Goal: Information Seeking & Learning: Learn about a topic

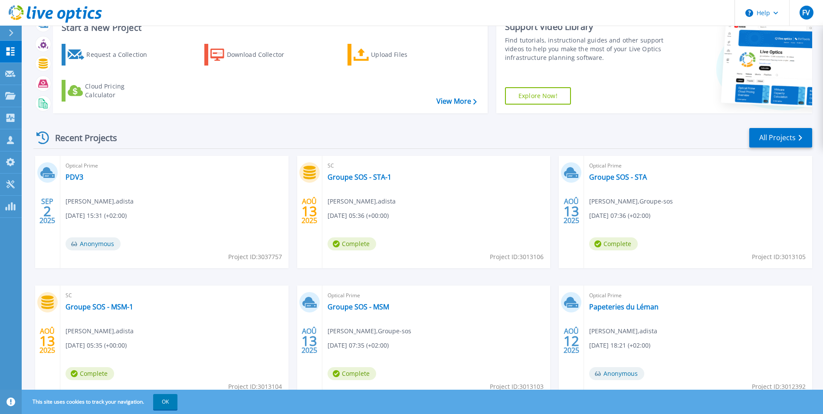
scroll to position [67, 0]
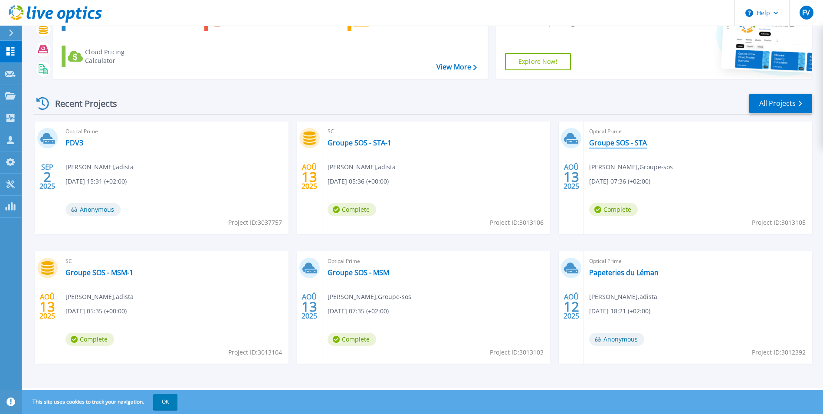
click at [618, 141] on link "Groupe SOS - STA" at bounding box center [618, 142] width 58 height 9
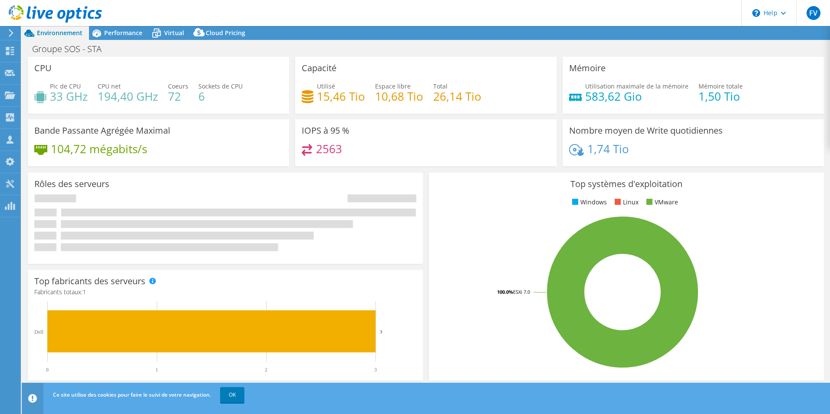
select select "USD"
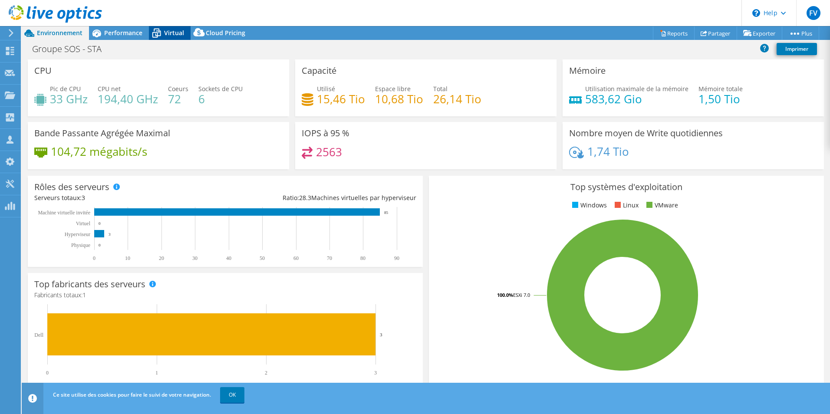
click at [164, 37] on div "Virtual" at bounding box center [170, 33] width 42 height 14
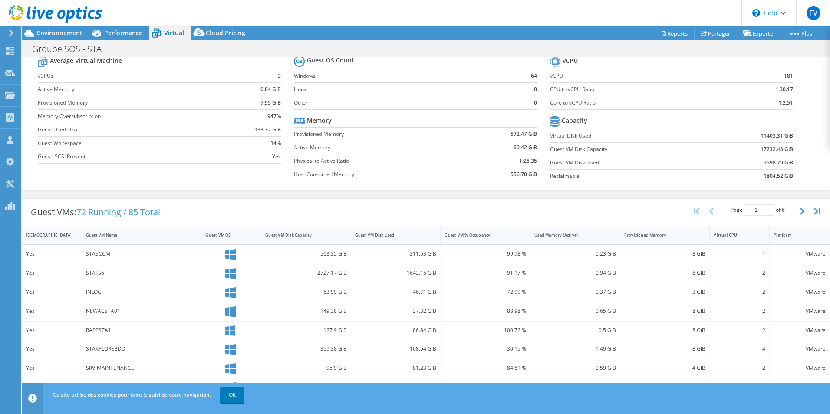
scroll to position [43, 0]
drag, startPoint x: 778, startPoint y: 62, endPoint x: 789, endPoint y: 64, distance: 11.4
click at [789, 64] on div "Virtual Summary Physical Summary Graphs Average Virtual Machine vCPUs 3 Active …" at bounding box center [426, 112] width 808 height 158
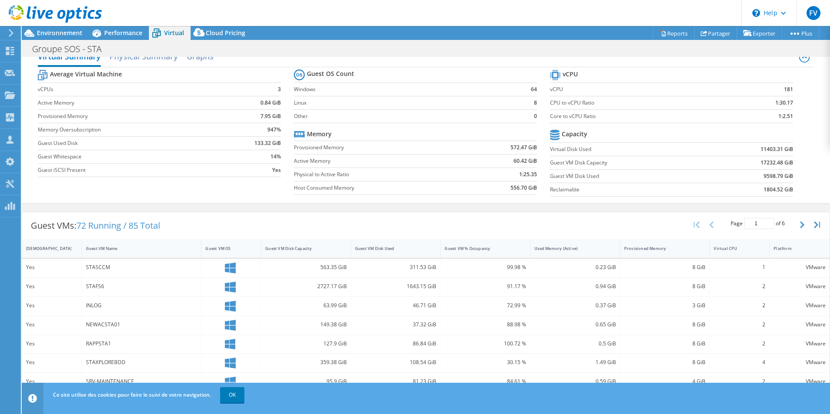
drag, startPoint x: 789, startPoint y: 64, endPoint x: 760, endPoint y: 112, distance: 55.7
click at [760, 112] on td "1:2.51" at bounding box center [761, 115] width 64 height 13
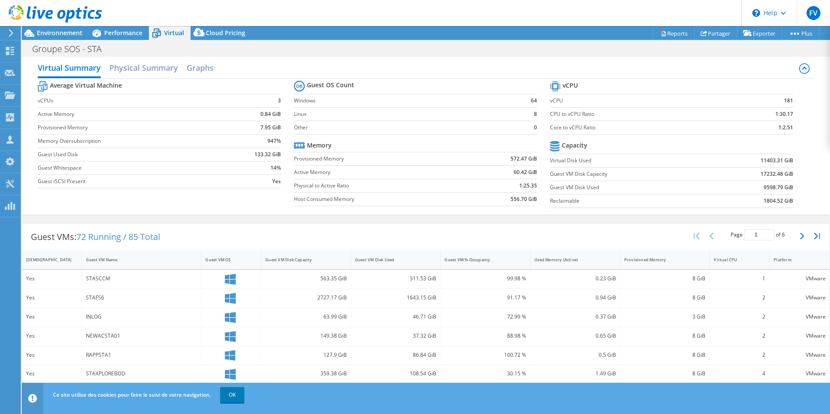
scroll to position [0, 0]
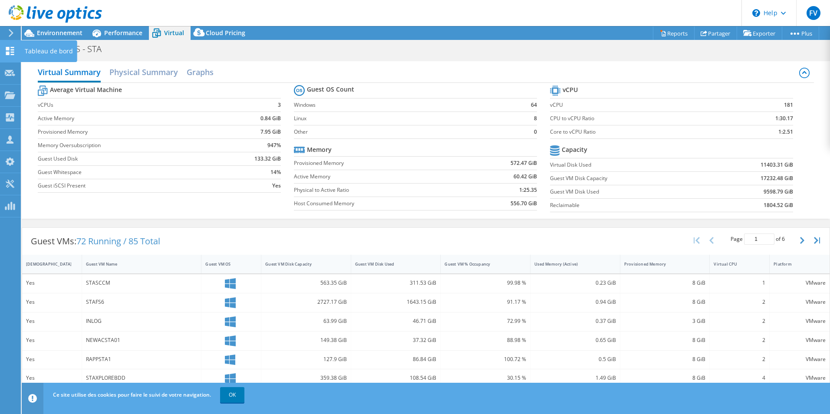
click at [14, 50] on icon at bounding box center [10, 51] width 10 height 8
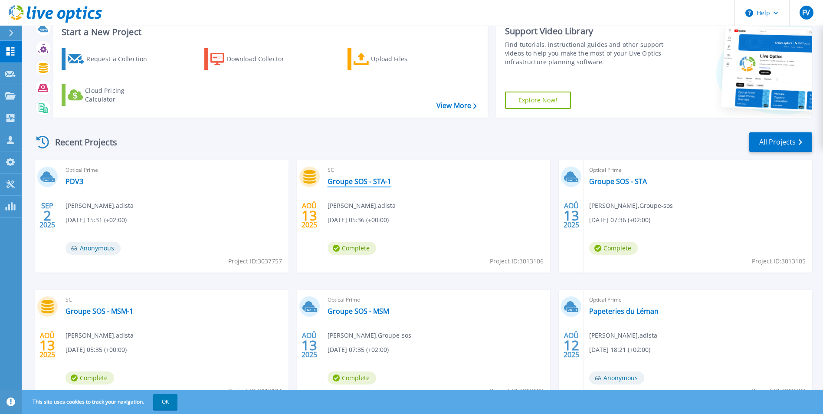
scroll to position [43, 0]
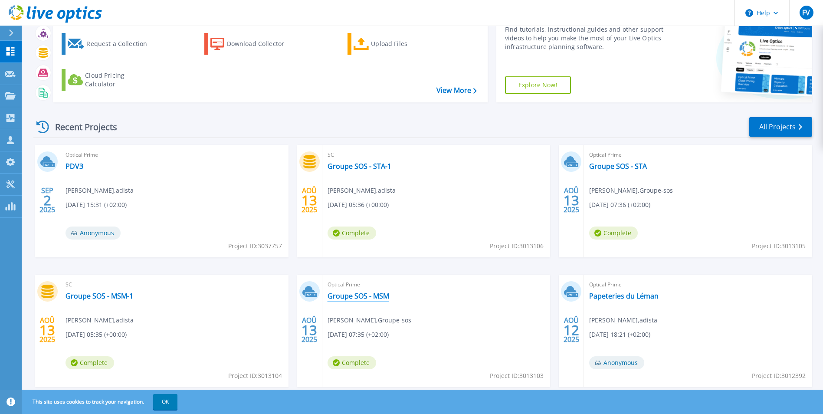
click at [374, 295] on link "Groupe SOS - MSM" at bounding box center [359, 296] width 62 height 9
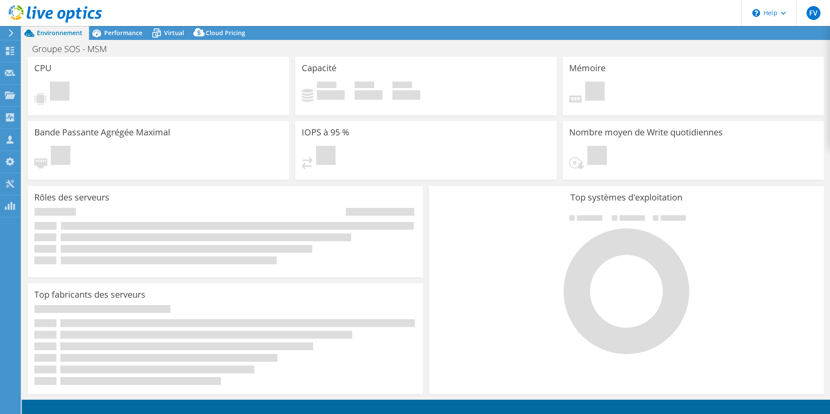
select select "USD"
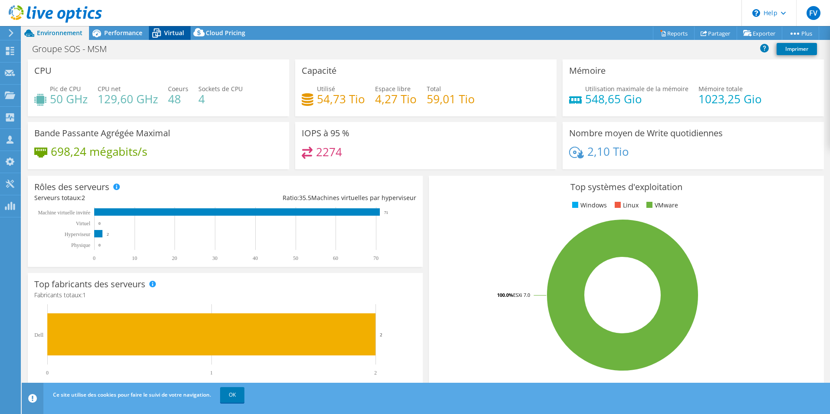
click at [176, 31] on span "Virtual" at bounding box center [174, 33] width 20 height 8
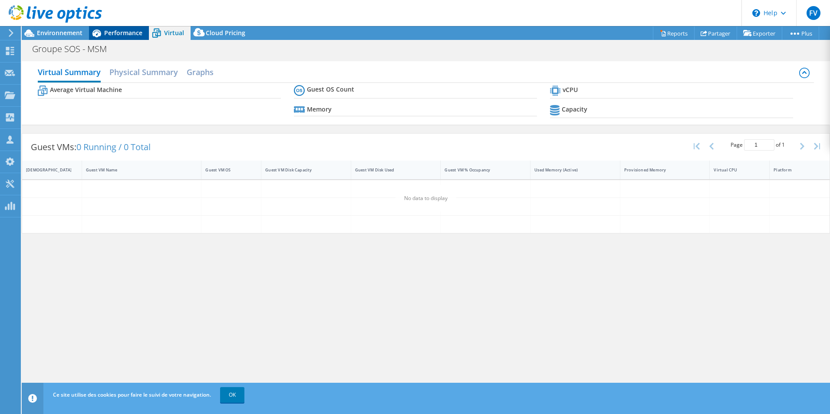
click at [123, 35] on span "Performance" at bounding box center [123, 33] width 38 height 8
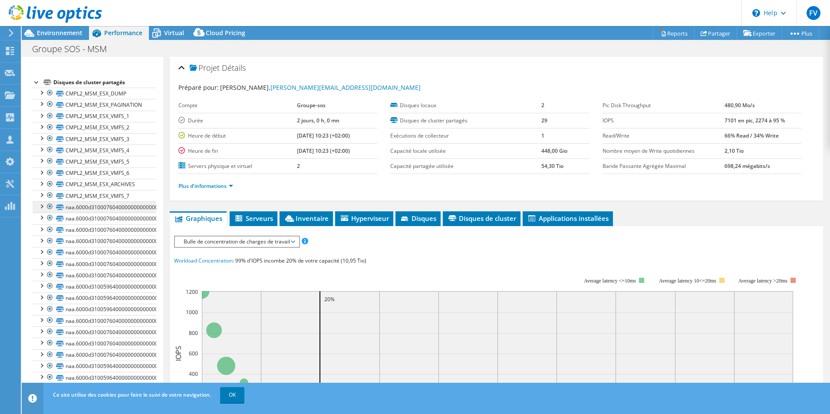
scroll to position [61, 0]
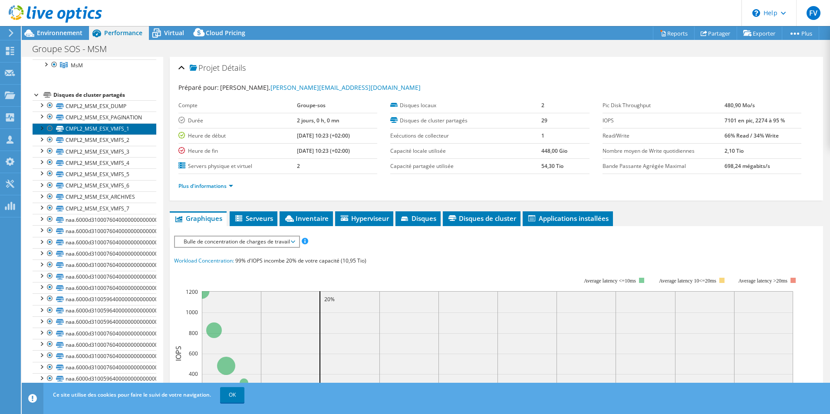
click at [113, 130] on link "CMPL2_MSM_ESX_VMFS_1" at bounding box center [95, 128] width 124 height 11
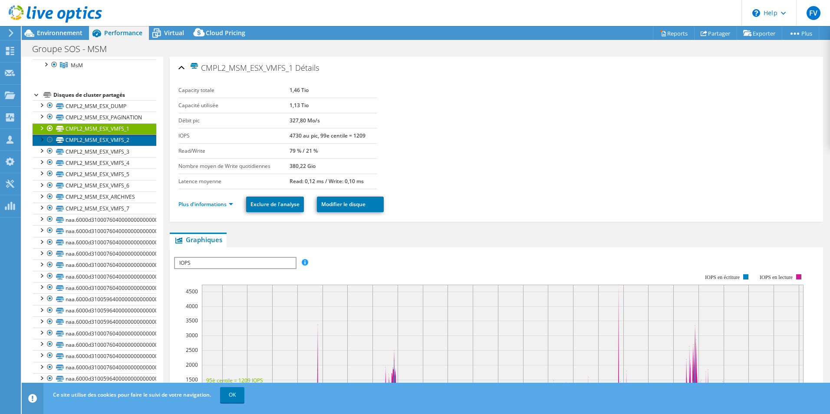
click at [112, 138] on link "CMPL2_MSM_ESX_VMFS_2" at bounding box center [95, 140] width 124 height 11
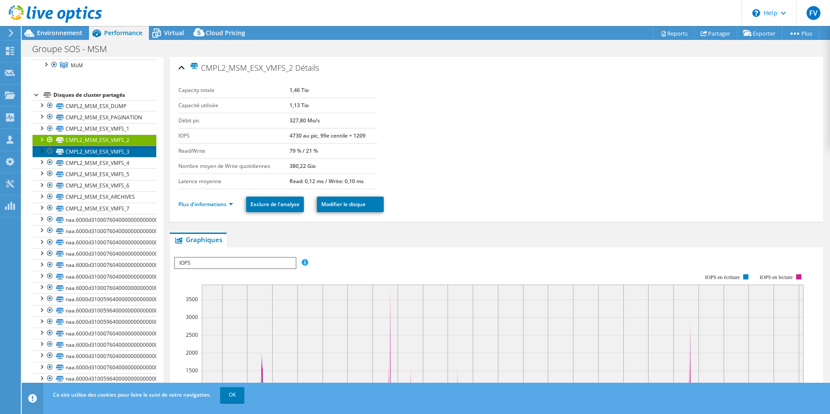
click at [111, 150] on link "CMPL2_MSM_ESX_VMFS_3" at bounding box center [95, 151] width 124 height 11
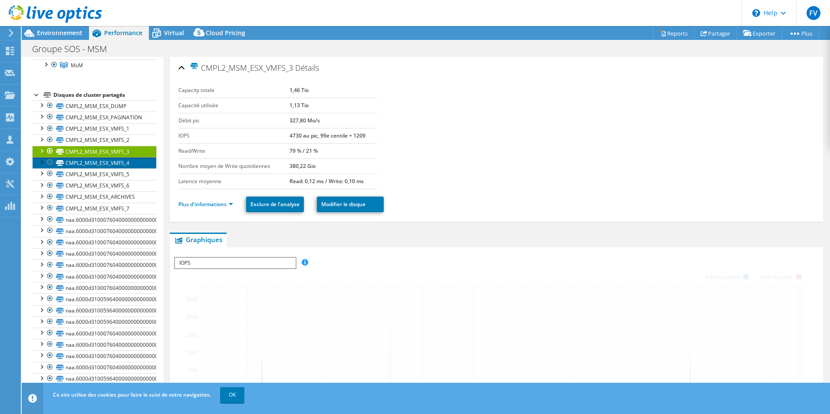
click at [112, 161] on link "CMPL2_MSM_ESX_VMFS_4" at bounding box center [95, 162] width 124 height 11
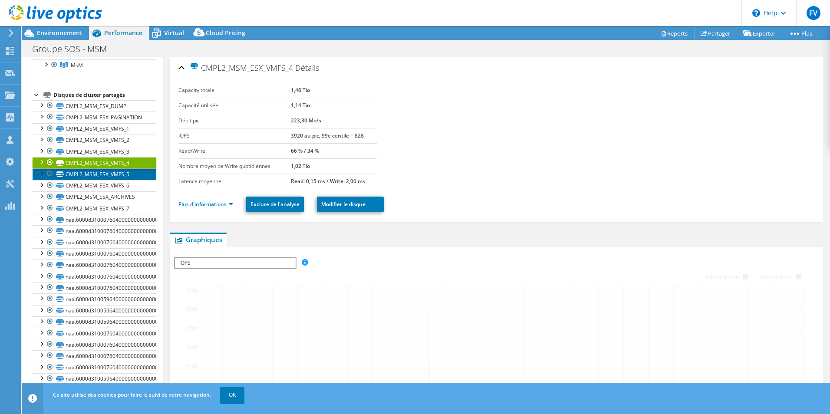
click at [113, 173] on link "CMPL2_MSM_ESX_VMFS_5" at bounding box center [95, 173] width 124 height 11
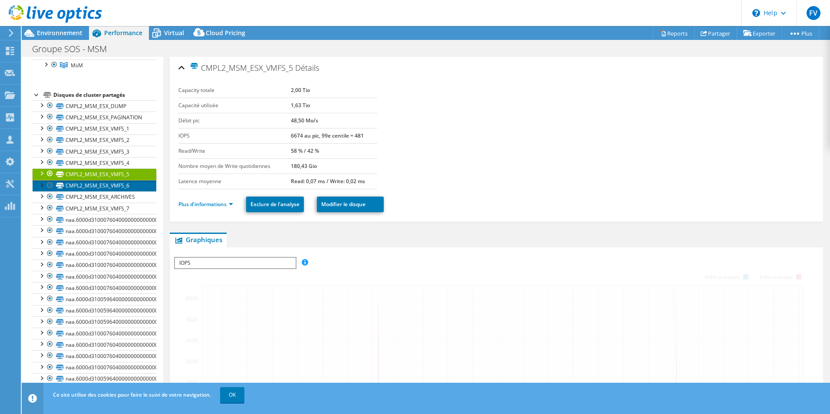
click at [113, 184] on link "CMPL2_MSM_ESX_VMFS_6" at bounding box center [95, 185] width 124 height 11
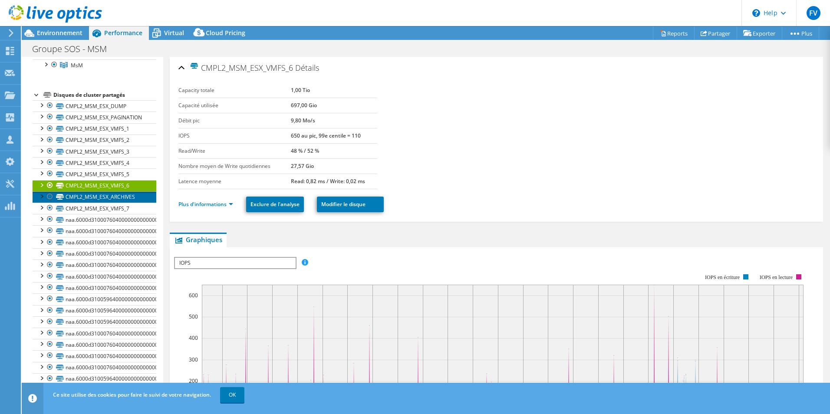
click at [118, 196] on link "CMPL2_MSM_ESX_ARCHIVES" at bounding box center [95, 196] width 124 height 11
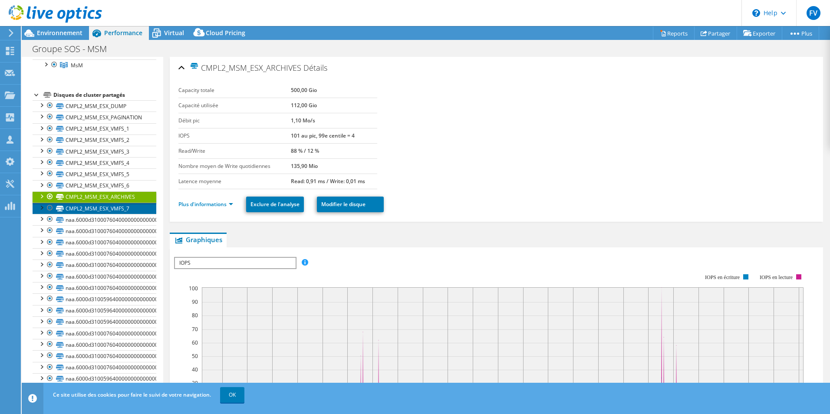
click at [118, 206] on link "CMPL2_MSM_ESX_VMFS_7" at bounding box center [95, 208] width 124 height 11
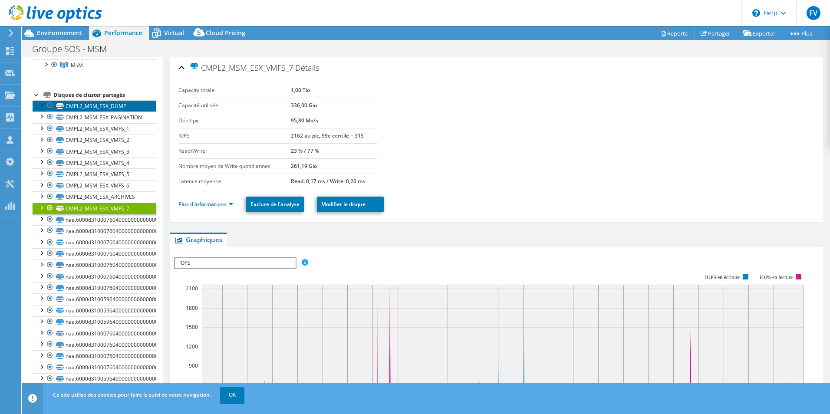
click at [117, 111] on link "CMPL2_MSM_ESX_DUMP" at bounding box center [95, 105] width 124 height 11
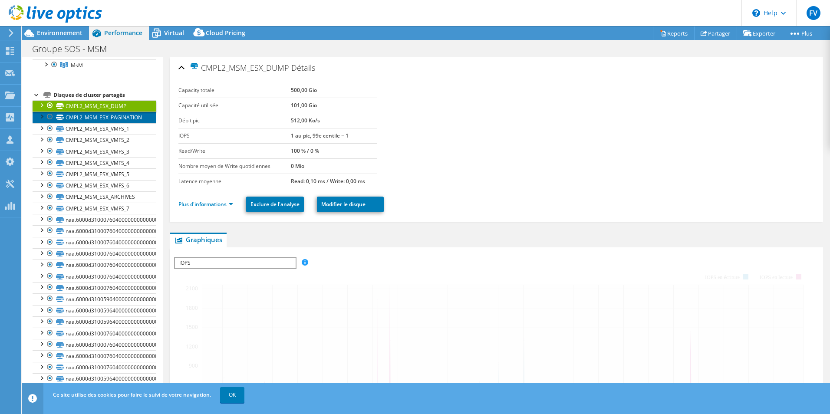
click at [122, 118] on link "CMPL2_MSM_ESX_PAGINATION" at bounding box center [95, 117] width 124 height 11
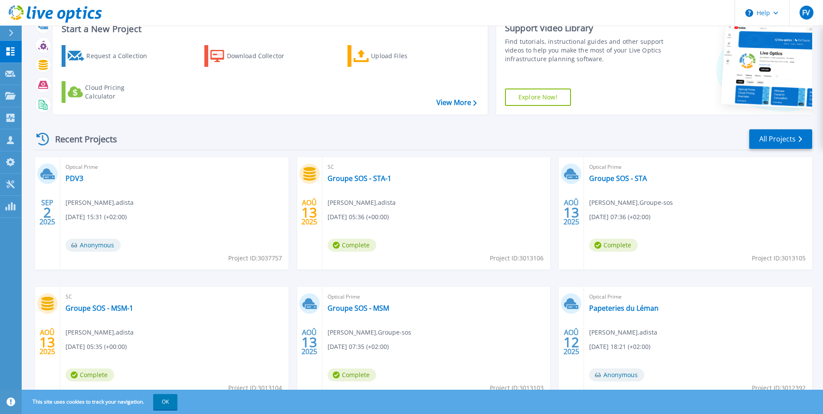
scroll to position [67, 0]
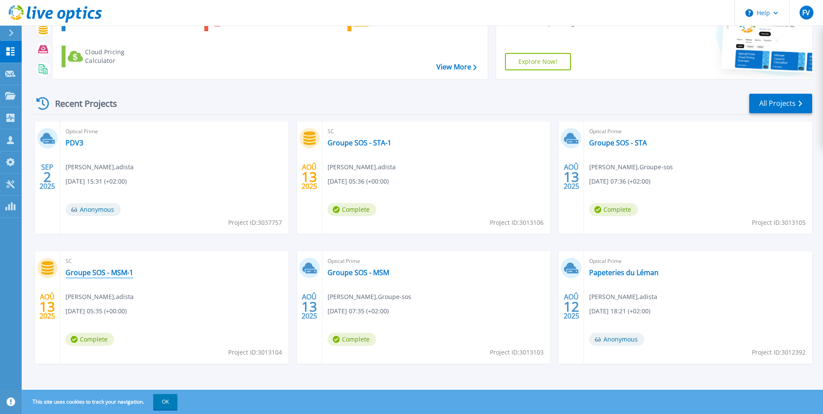
click at [95, 272] on link "Groupe SOS - MSM-1" at bounding box center [100, 272] width 68 height 9
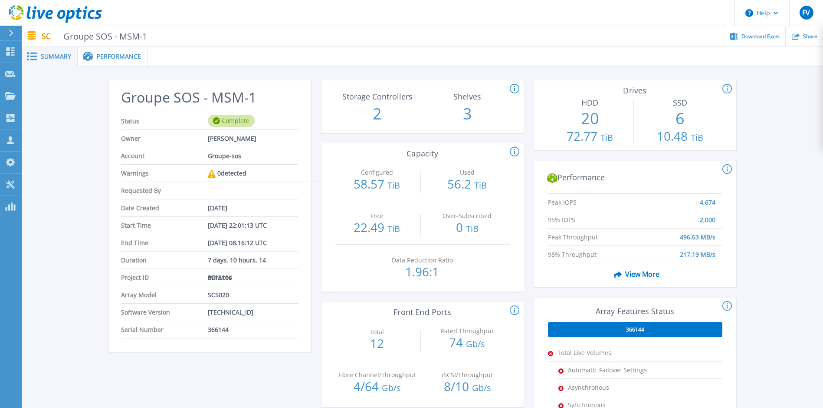
click at [589, 122] on p "20" at bounding box center [590, 118] width 84 height 23
click at [588, 135] on p "72.77 TiB" at bounding box center [590, 137] width 84 height 14
click at [122, 59] on span "Performance" at bounding box center [119, 56] width 44 height 6
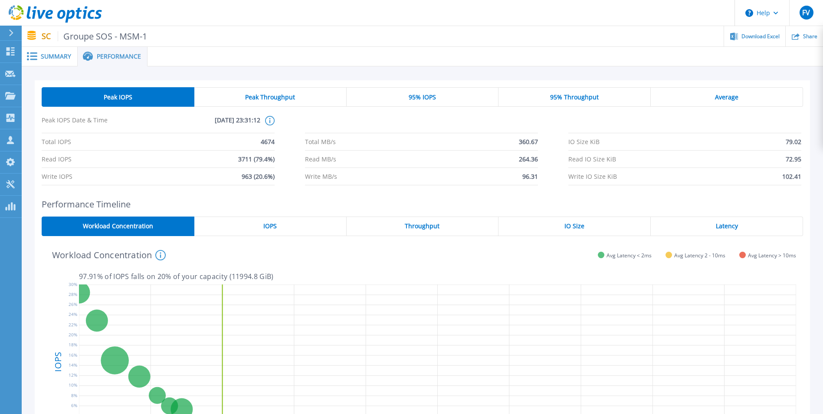
click at [46, 57] on span "Summary" at bounding box center [56, 56] width 30 height 6
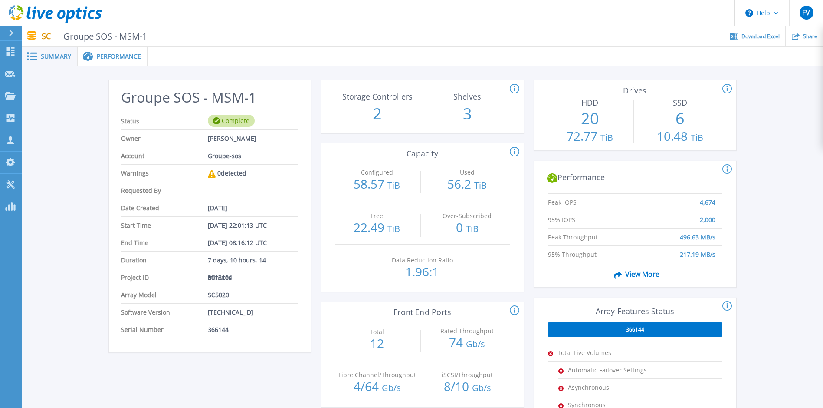
click at [730, 90] on icon at bounding box center [728, 89] width 10 height 10
click at [132, 57] on span "Performance" at bounding box center [119, 56] width 44 height 6
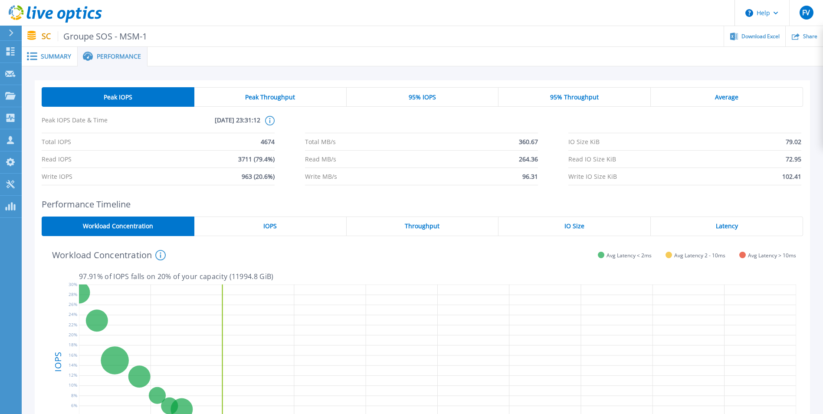
click at [50, 54] on span "Summary" at bounding box center [56, 56] width 30 height 6
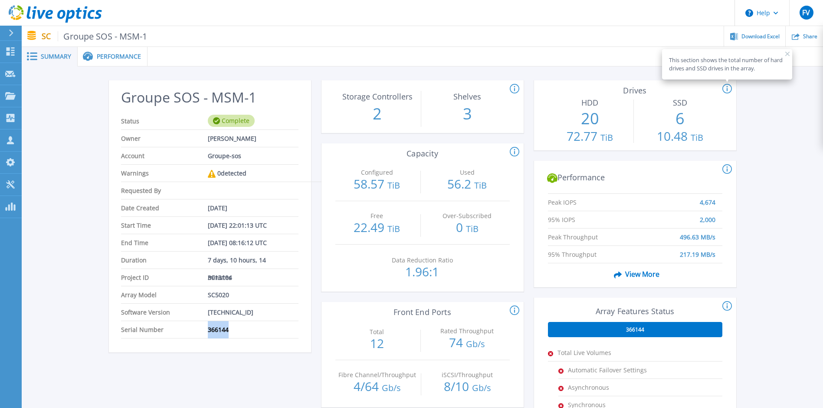
drag, startPoint x: 231, startPoint y: 332, endPoint x: 207, endPoint y: 332, distance: 24.3
click at [207, 332] on li "Serial Number 366144" at bounding box center [209, 329] width 177 height 17
drag, startPoint x: 207, startPoint y: 332, endPoint x: 264, endPoint y: 332, distance: 57.3
click at [264, 332] on li "Serial Number 366144" at bounding box center [209, 329] width 177 height 17
drag, startPoint x: 230, startPoint y: 329, endPoint x: 201, endPoint y: 330, distance: 29.5
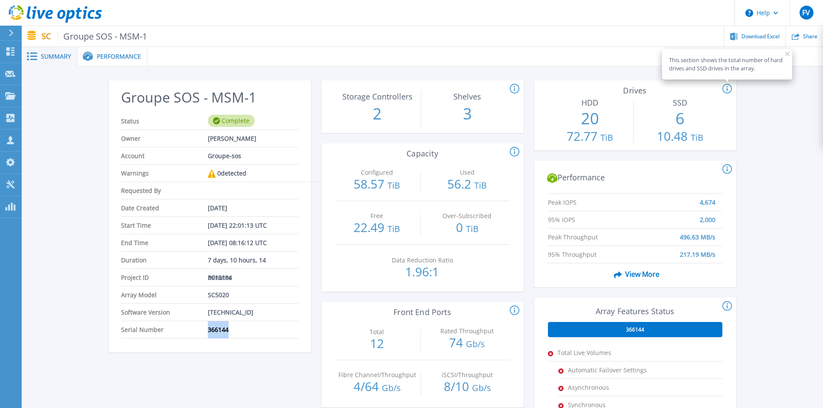
click at [201, 330] on li "Serial Number 366144" at bounding box center [209, 329] width 177 height 17
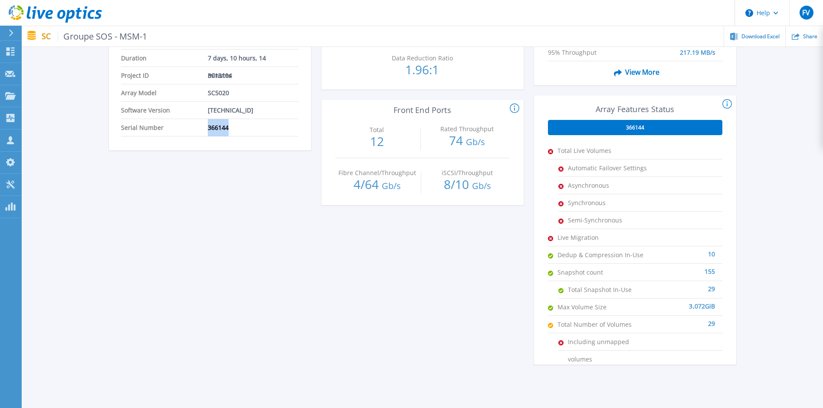
scroll to position [217, 0]
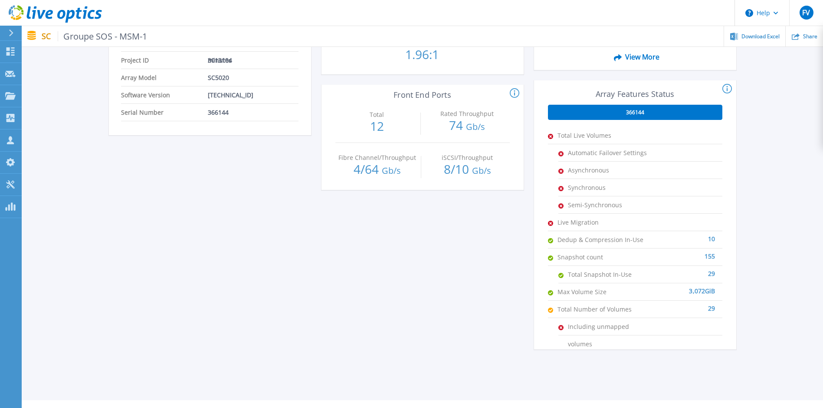
click at [710, 308] on div "29" at bounding box center [679, 304] width 71 height 9
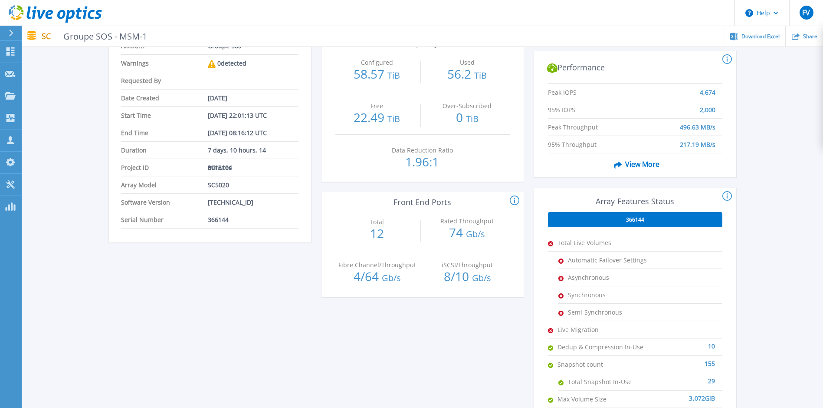
scroll to position [0, 0]
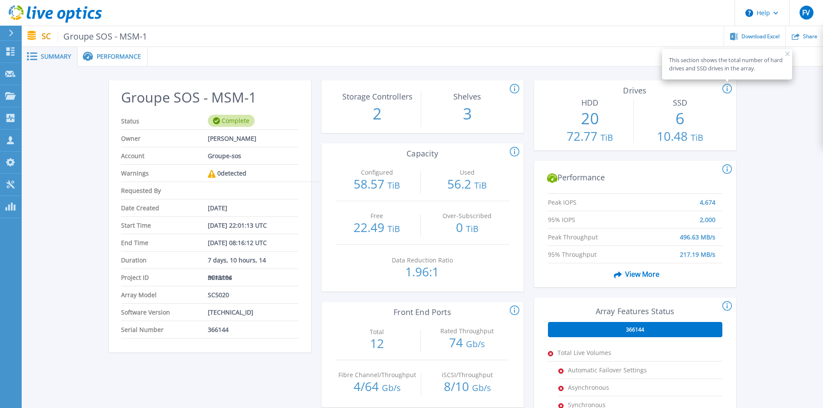
click at [582, 116] on p "20" at bounding box center [590, 118] width 84 height 23
click at [514, 89] on icon at bounding box center [515, 89] width 10 height 10
click at [513, 89] on icon at bounding box center [515, 89] width 10 height 10
click at [130, 56] on span "Performance" at bounding box center [119, 56] width 44 height 6
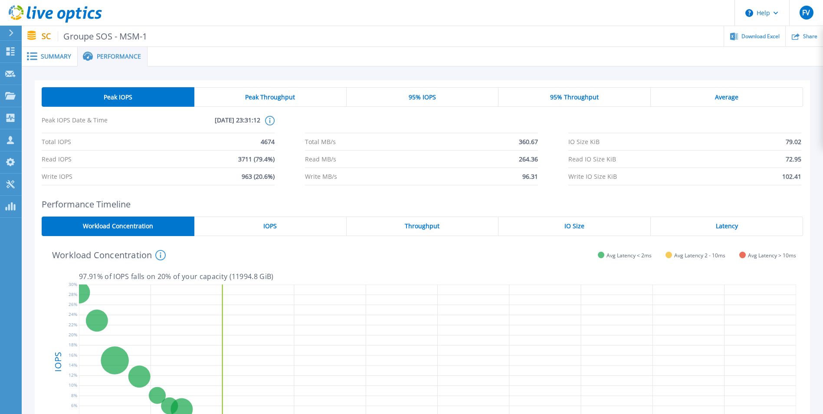
click at [280, 98] on span "Peak Throughput" at bounding box center [270, 97] width 50 height 7
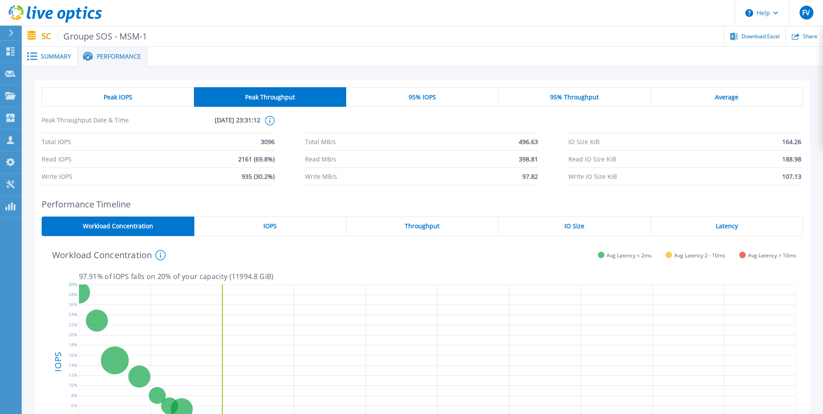
click at [414, 95] on span "95% IOPS" at bounding box center [422, 97] width 27 height 7
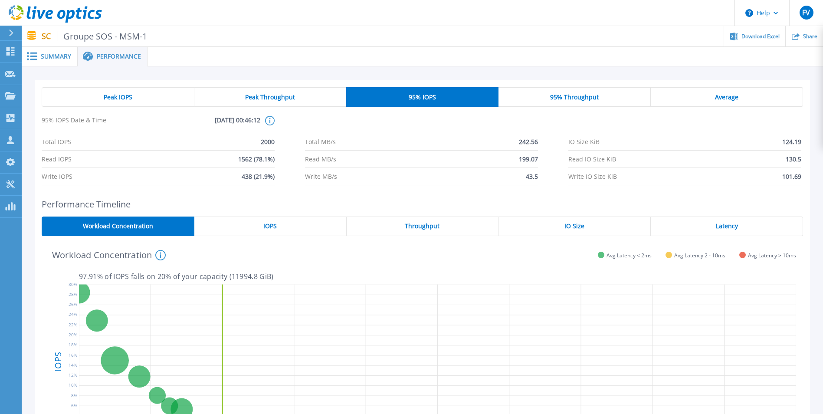
click at [551, 97] on span "95% Throughput" at bounding box center [574, 97] width 49 height 7
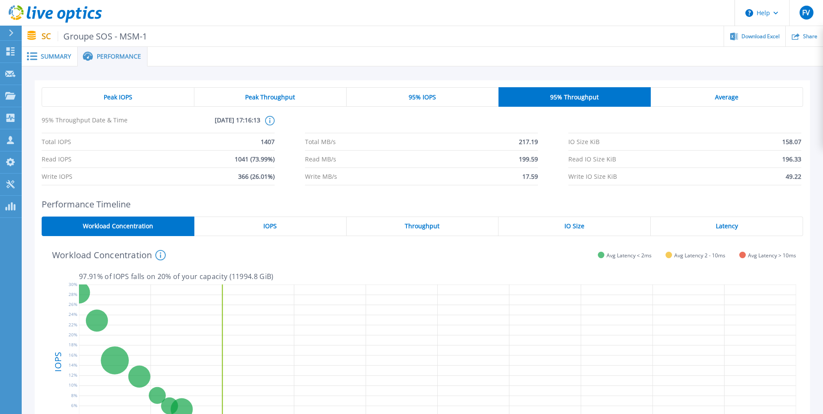
click at [710, 100] on div "Average" at bounding box center [727, 97] width 152 height 20
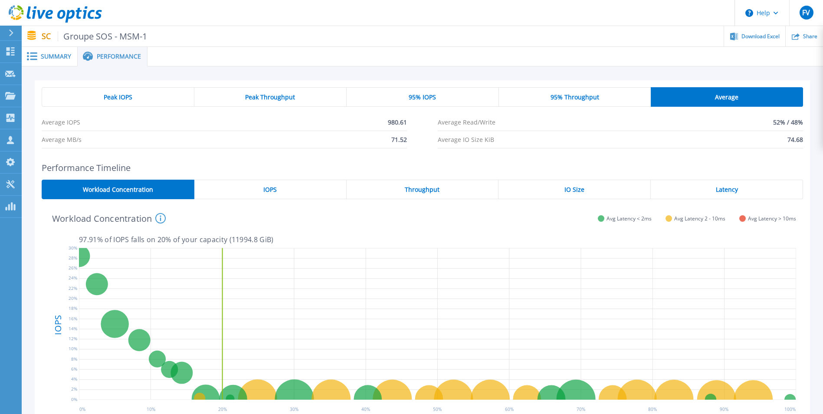
click at [133, 94] on div "Peak IOPS" at bounding box center [118, 97] width 153 height 20
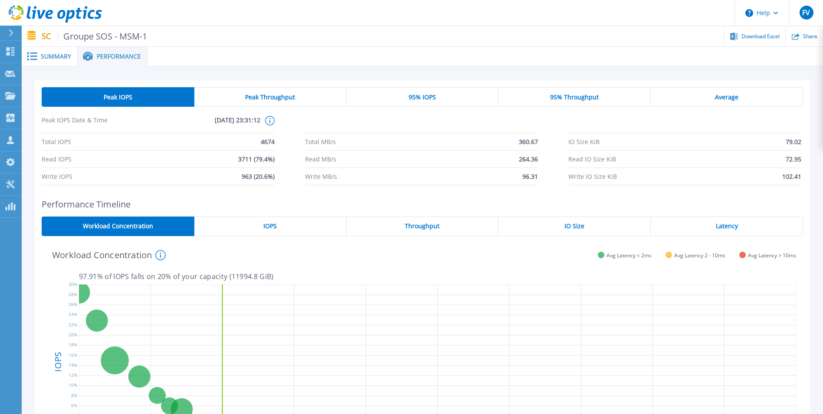
click at [53, 56] on span "Summary" at bounding box center [56, 56] width 30 height 6
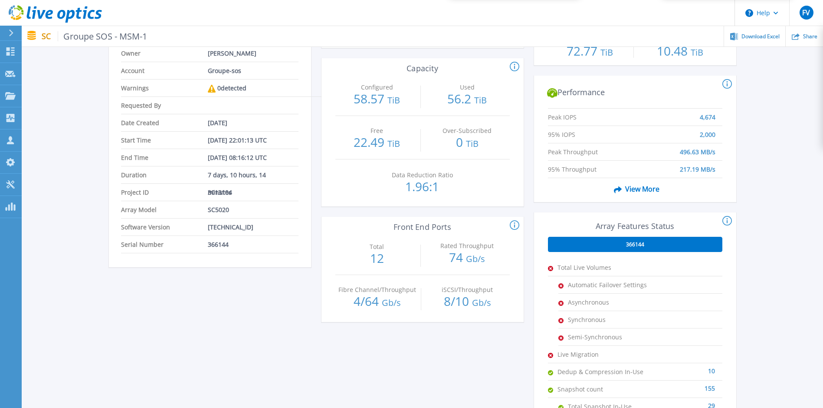
scroll to position [87, 0]
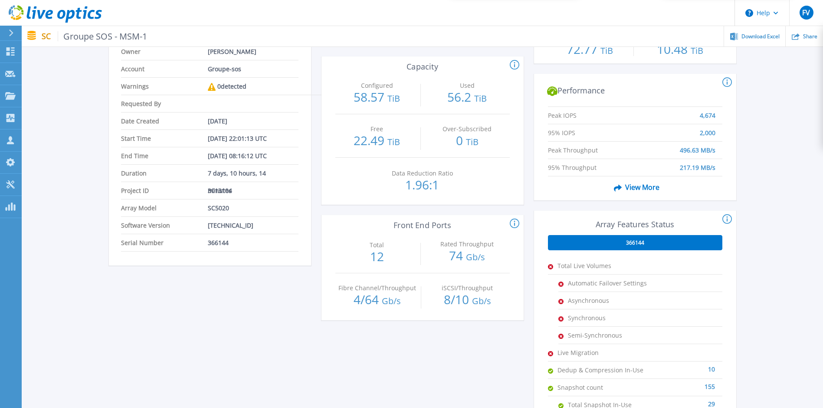
click at [657, 242] on div "366144" at bounding box center [635, 242] width 174 height 15
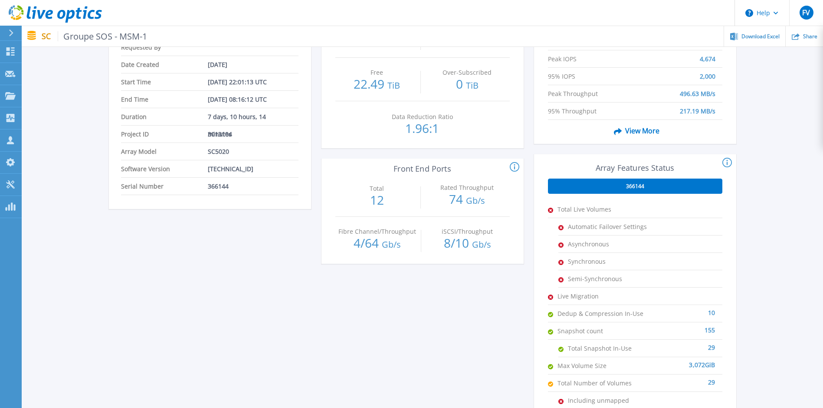
scroll to position [148, 0]
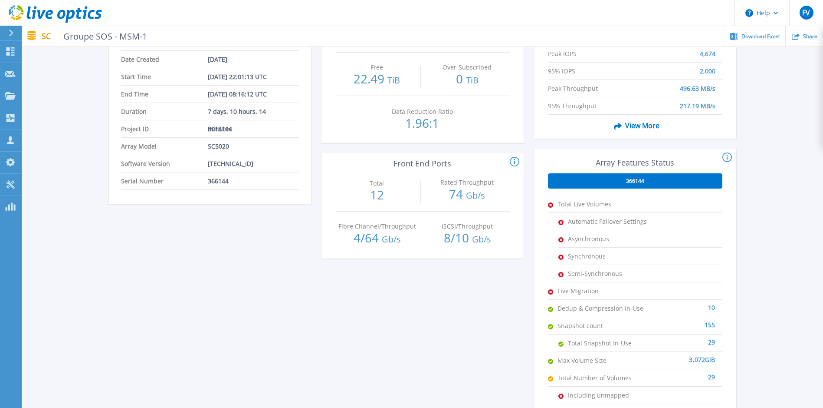
click at [516, 161] on icon at bounding box center [515, 162] width 10 height 10
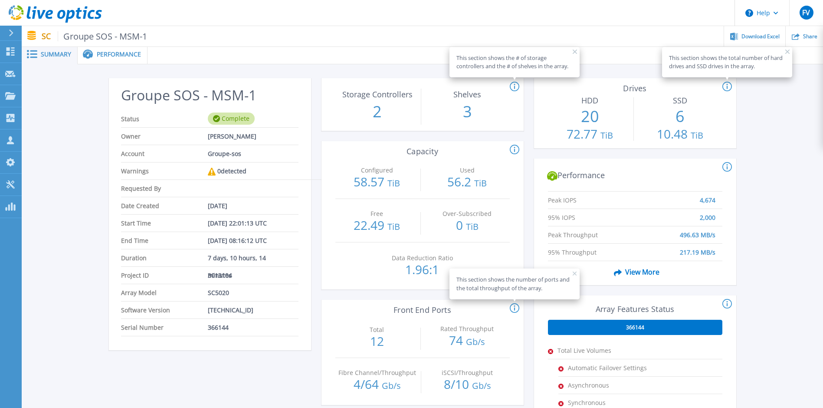
scroll to position [0, 0]
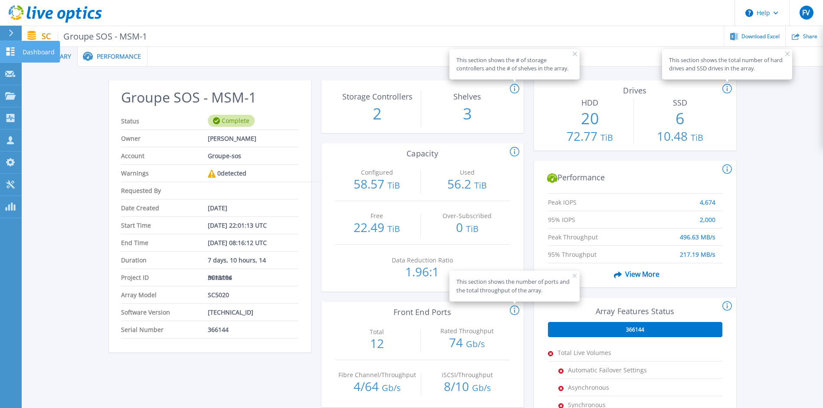
click at [11, 51] on icon at bounding box center [11, 51] width 8 height 8
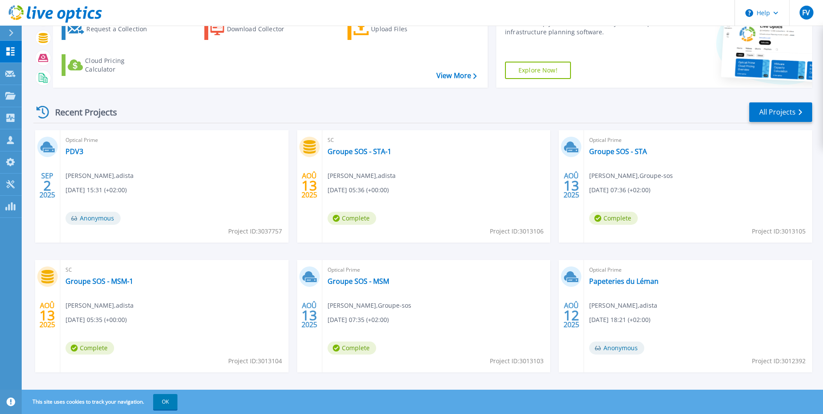
scroll to position [67, 0]
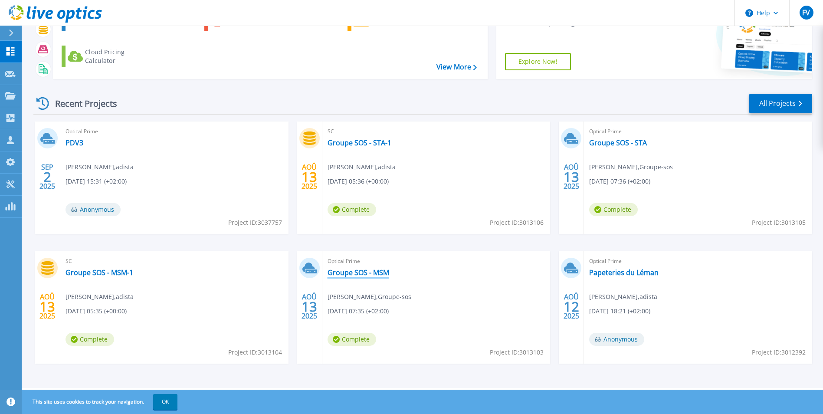
click at [357, 271] on link "Groupe SOS - MSM" at bounding box center [359, 272] width 62 height 9
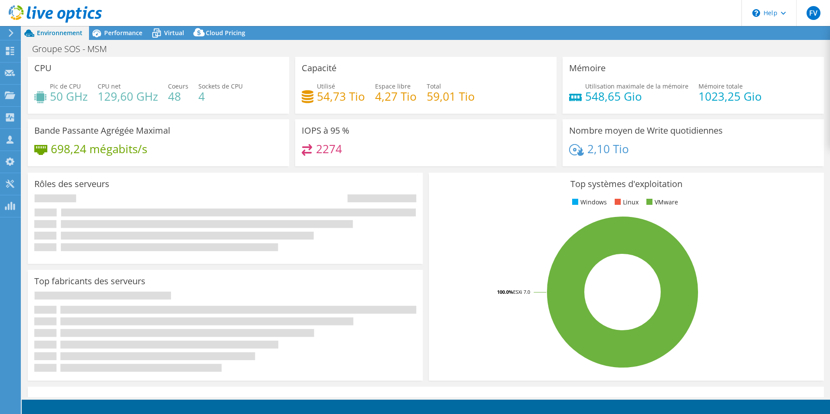
select select "USD"
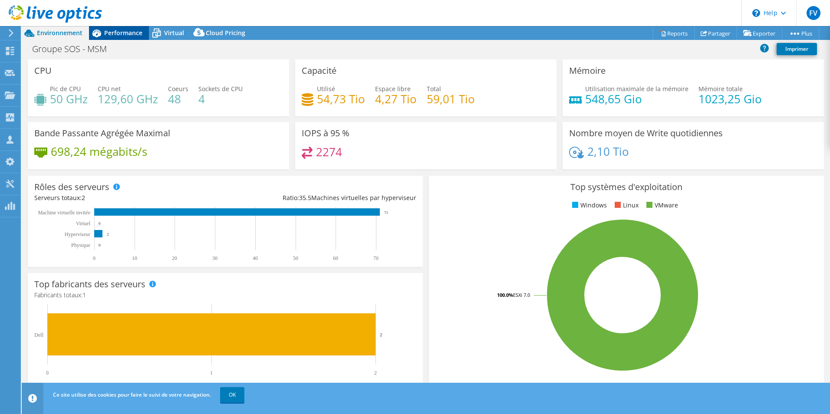
click at [130, 34] on span "Performance" at bounding box center [123, 33] width 38 height 8
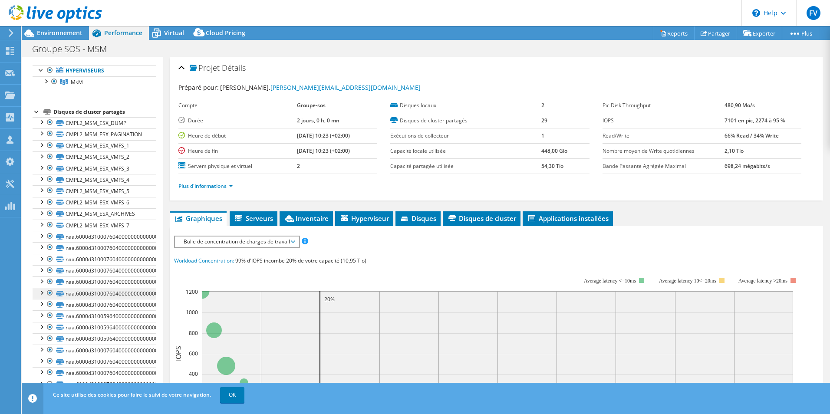
scroll to position [104, 0]
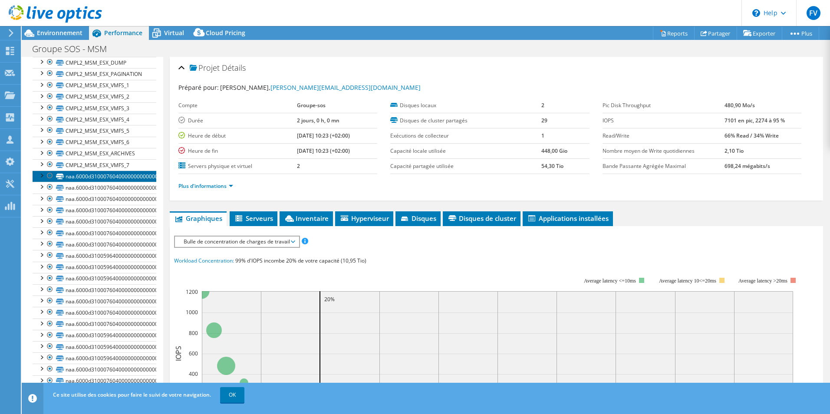
click at [105, 175] on link "naa.6000d310007604000000000000000018" at bounding box center [95, 176] width 124 height 11
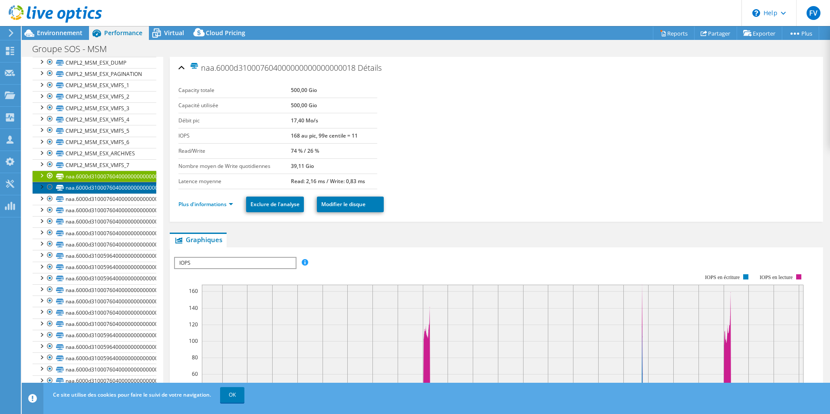
click at [125, 183] on link "naa.6000d310007604000000000000000019" at bounding box center [95, 187] width 124 height 11
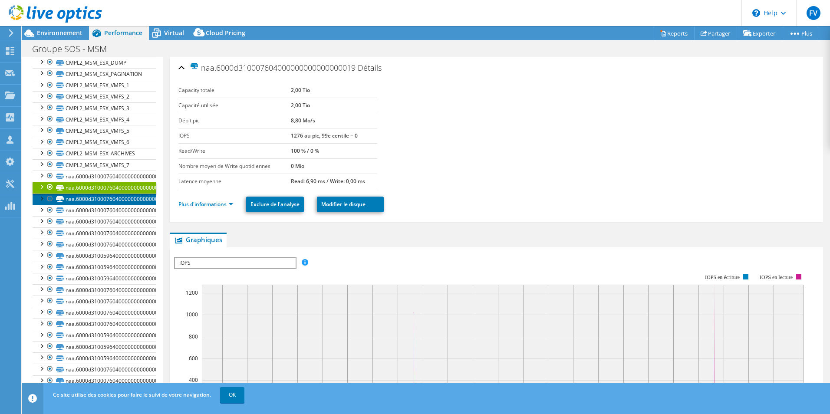
click at [125, 196] on link "naa.6000d31000760400000000000000001d" at bounding box center [95, 199] width 124 height 11
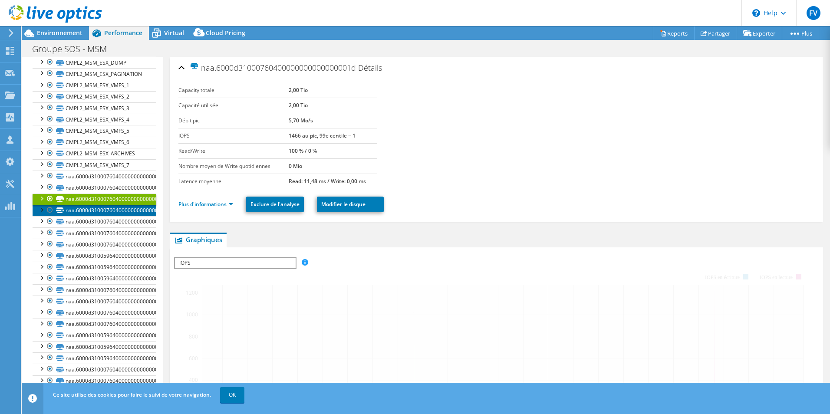
click at [125, 207] on link "naa.6000d31000760400000000000000001e" at bounding box center [95, 210] width 124 height 11
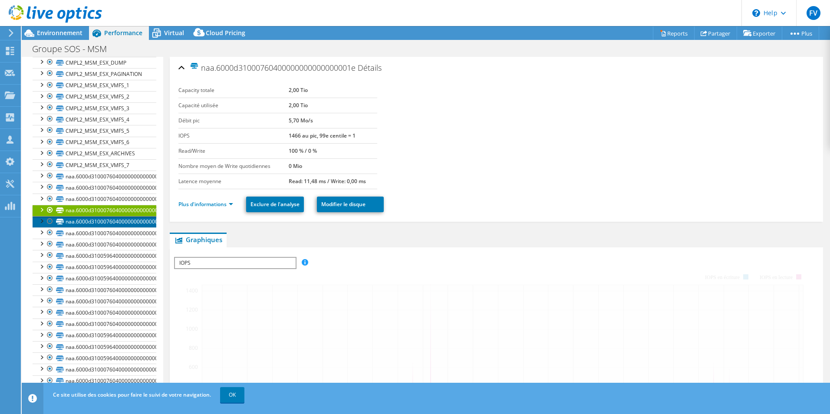
click at [124, 220] on link "naa.6000d31000760400000000000000001f" at bounding box center [95, 221] width 124 height 11
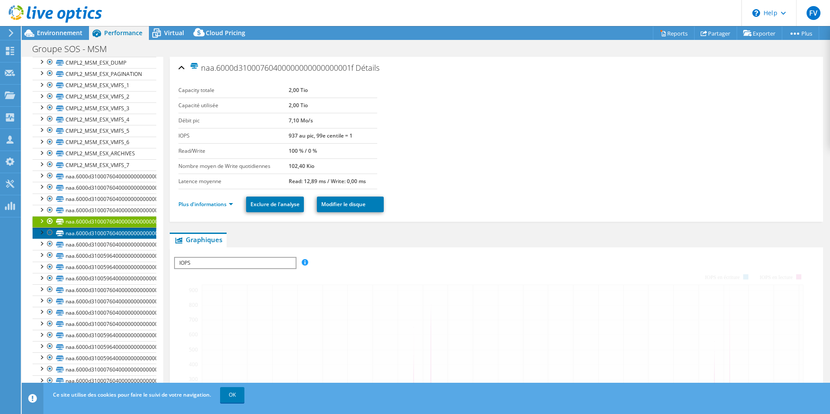
click at [120, 229] on link "naa.6000d310007604000000000000000026" at bounding box center [95, 232] width 124 height 11
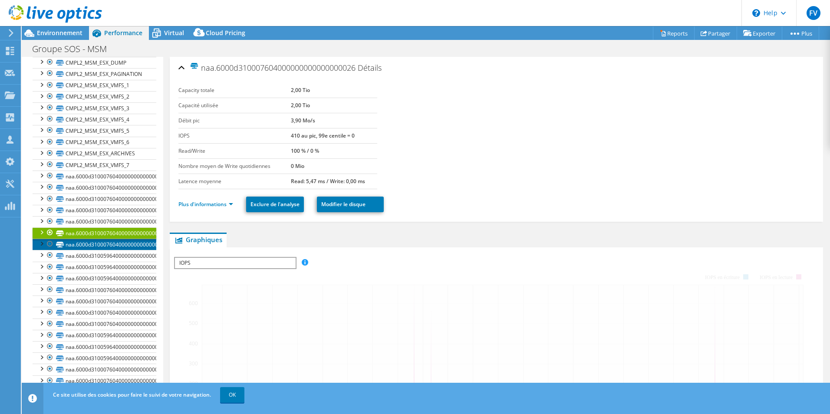
click at [119, 242] on link "naa.6000d31000760400000000000000002f" at bounding box center [95, 244] width 124 height 11
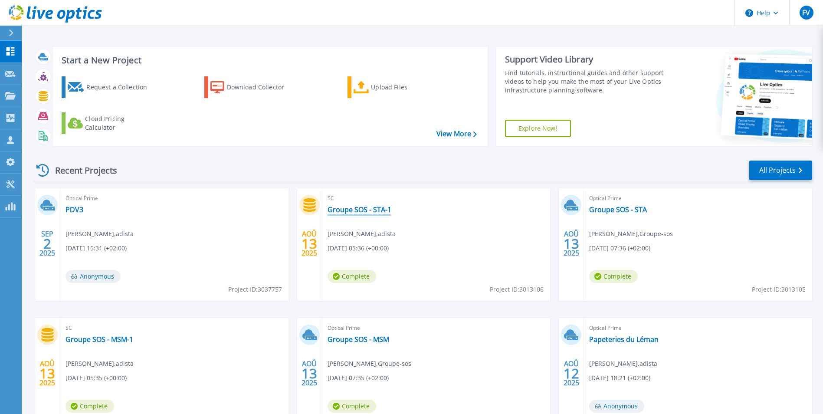
click at [368, 212] on link "Groupe SOS - STA-1" at bounding box center [360, 209] width 64 height 9
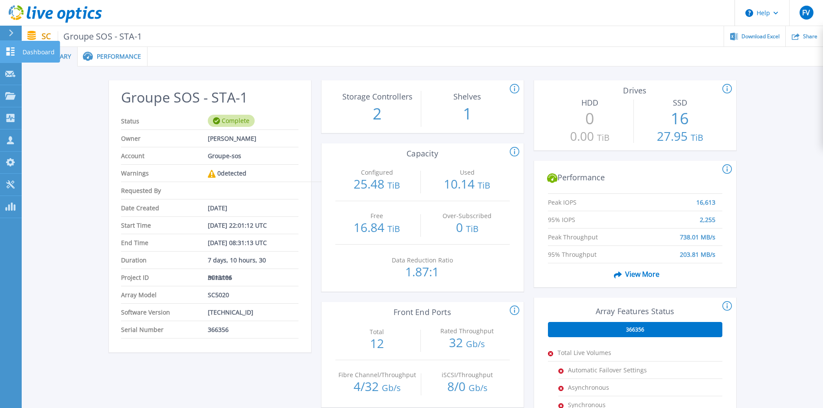
click at [8, 54] on icon at bounding box center [11, 51] width 8 height 8
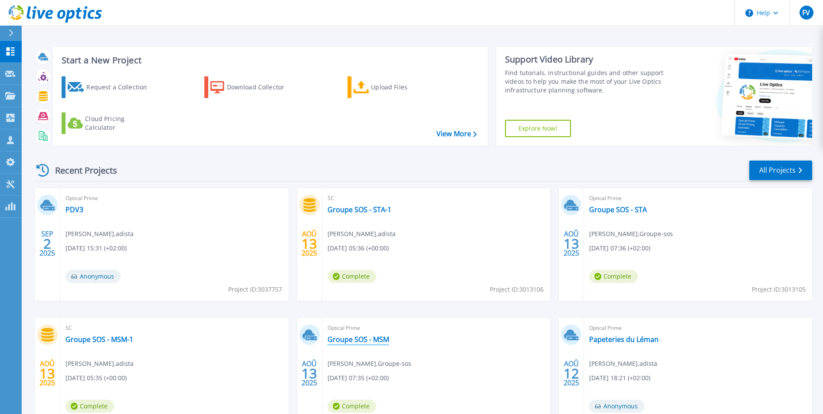
click at [360, 340] on link "Groupe SOS - MSM" at bounding box center [359, 339] width 62 height 9
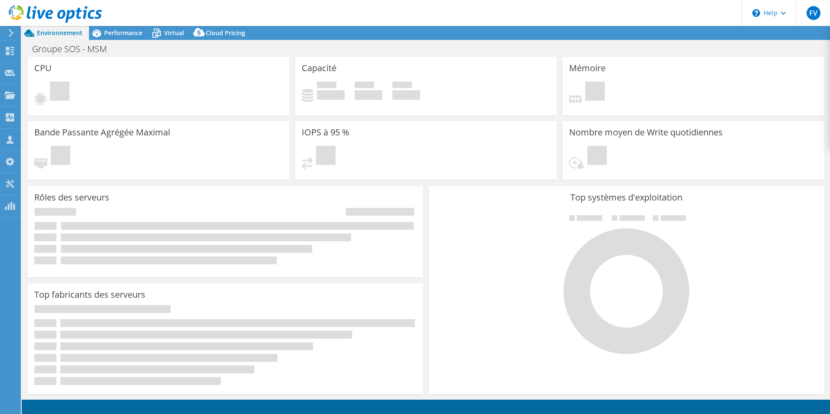
select select "USD"
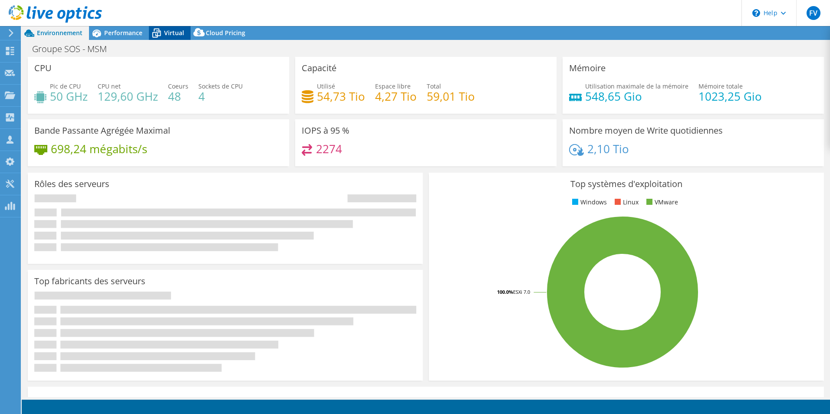
click at [168, 31] on span "Virtual" at bounding box center [174, 33] width 20 height 8
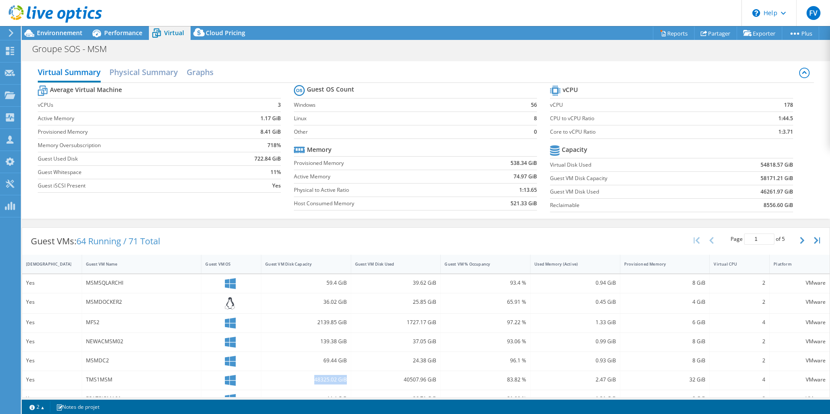
drag, startPoint x: 310, startPoint y: 379, endPoint x: 348, endPoint y: 381, distance: 37.8
click at [348, 381] on div "48325.02 GiB" at bounding box center [306, 380] width 90 height 19
drag, startPoint x: 776, startPoint y: 106, endPoint x: 786, endPoint y: 105, distance: 10.0
click at [786, 105] on td "178" at bounding box center [765, 104] width 56 height 13
click at [771, 107] on td "178" at bounding box center [765, 104] width 56 height 13
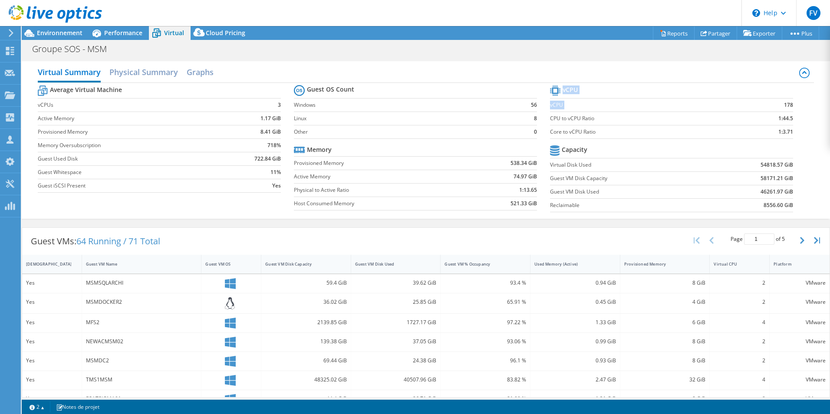
drag, startPoint x: 777, startPoint y: 106, endPoint x: 789, endPoint y: 102, distance: 12.1
click at [789, 102] on section "vCPU vCPU 178 CPU to vCPU Ratio 1:44.5 Core to vCPU Ratio 1:3.71 Capacity Virtu…" at bounding box center [678, 149] width 256 height 133
drag, startPoint x: 789, startPoint y: 102, endPoint x: 765, endPoint y: 104, distance: 23.9
click at [764, 103] on td "178" at bounding box center [765, 104] width 56 height 13
click at [123, 34] on span "Performance" at bounding box center [123, 33] width 38 height 8
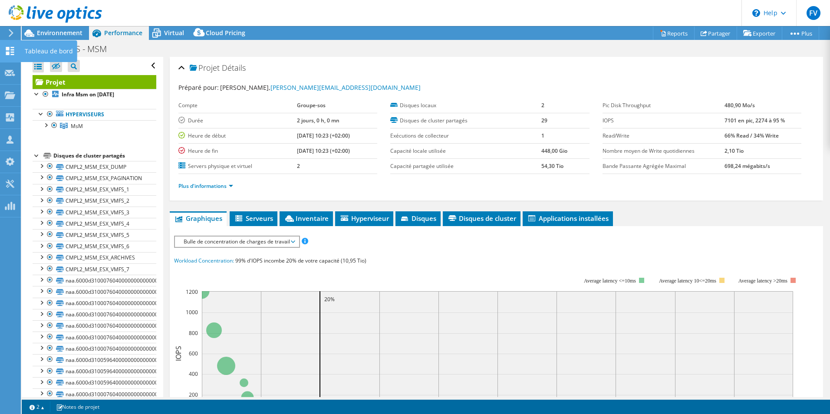
click at [10, 53] on icon at bounding box center [10, 51] width 10 height 8
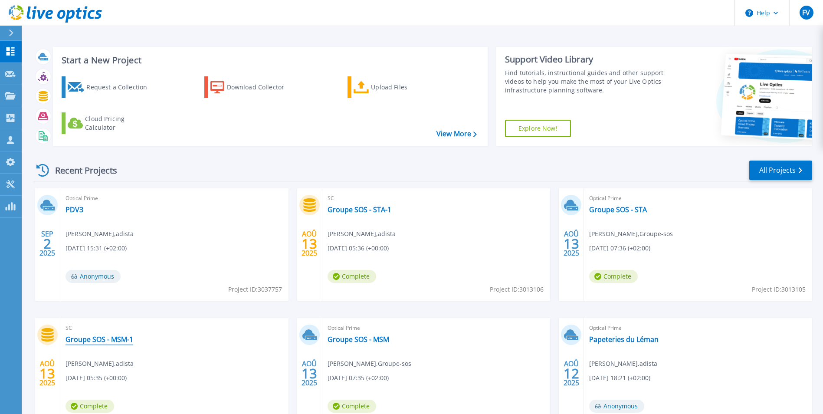
click at [112, 339] on link "Groupe SOS - MSM-1" at bounding box center [100, 339] width 68 height 9
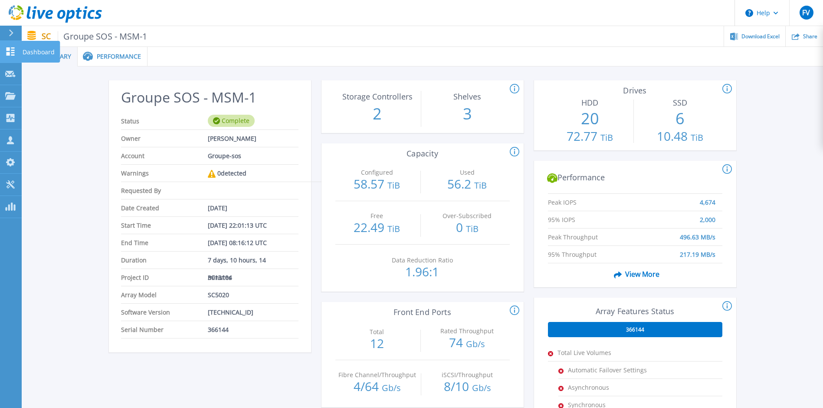
click at [12, 50] on icon at bounding box center [10, 51] width 10 height 8
